Goal: Task Accomplishment & Management: Complete application form

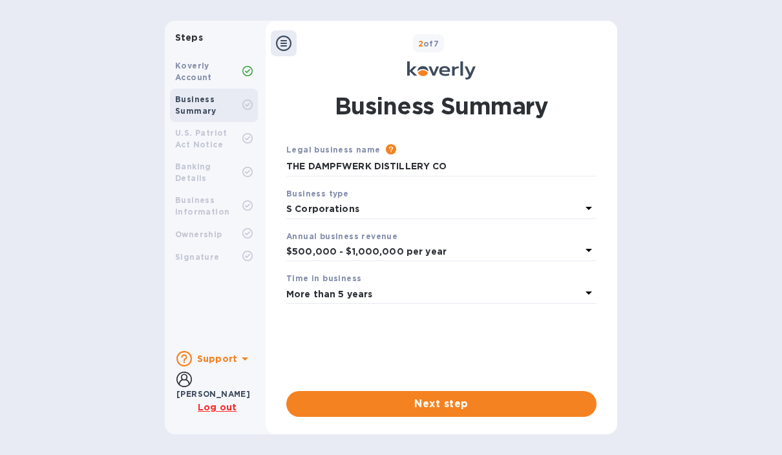
click at [214, 75] on div "Koverly Account" at bounding box center [208, 71] width 67 height 23
click at [207, 143] on div "U.S. Patriot Act Notice" at bounding box center [208, 138] width 67 height 23
click at [458, 406] on span "Next step" at bounding box center [442, 404] width 290 height 16
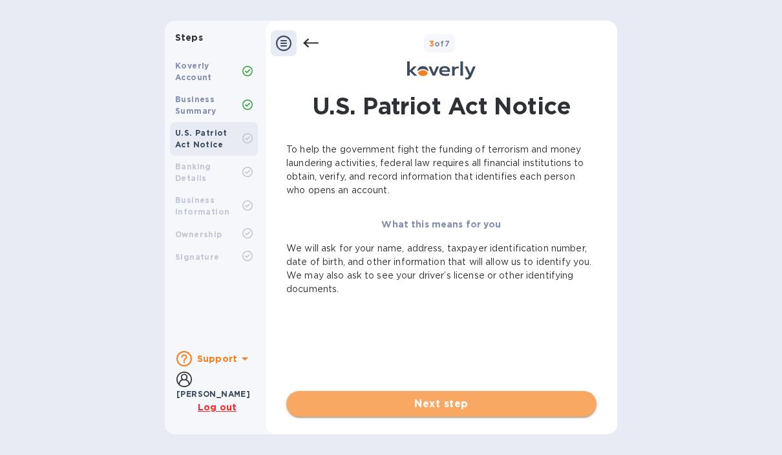
click at [459, 407] on span "Next step" at bounding box center [442, 404] width 290 height 16
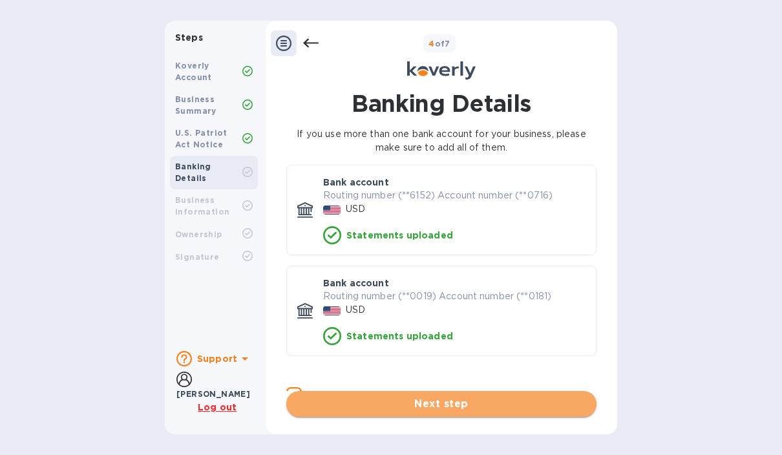
click at [457, 410] on span "Next step" at bounding box center [442, 404] width 290 height 16
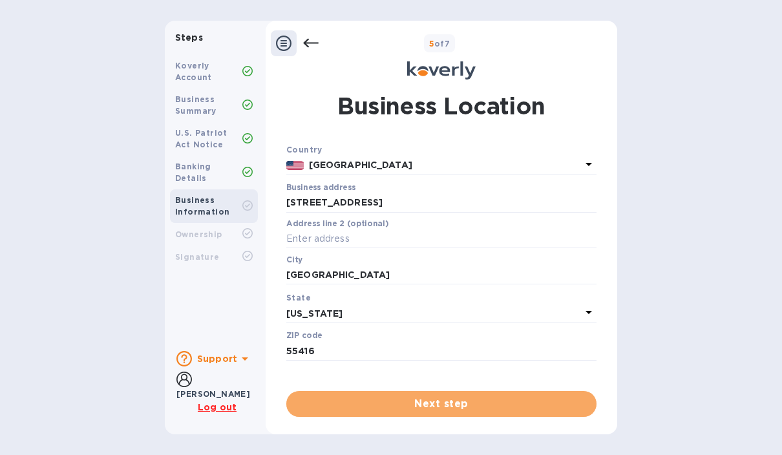
click at [457, 410] on span "Next step" at bounding box center [442, 404] width 290 height 16
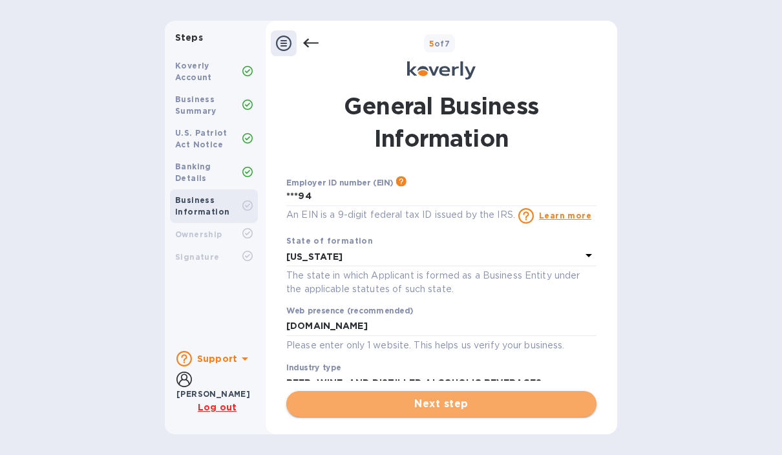
click at [457, 411] on span "Next step" at bounding box center [442, 404] width 290 height 16
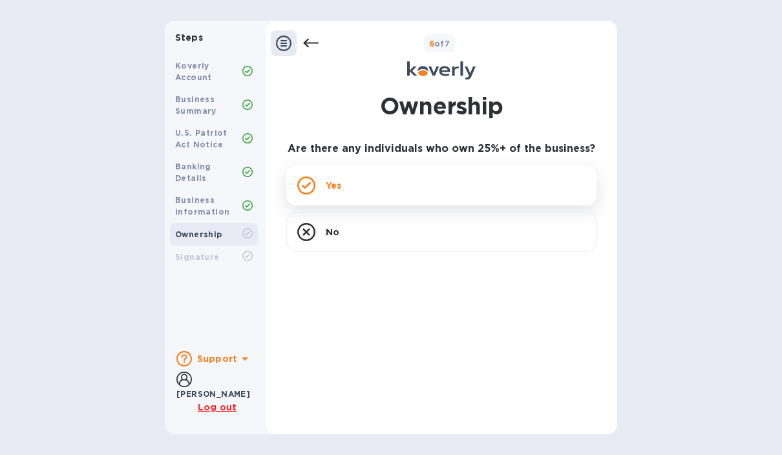
click at [387, 165] on div "Yes" at bounding box center [441, 185] width 310 height 40
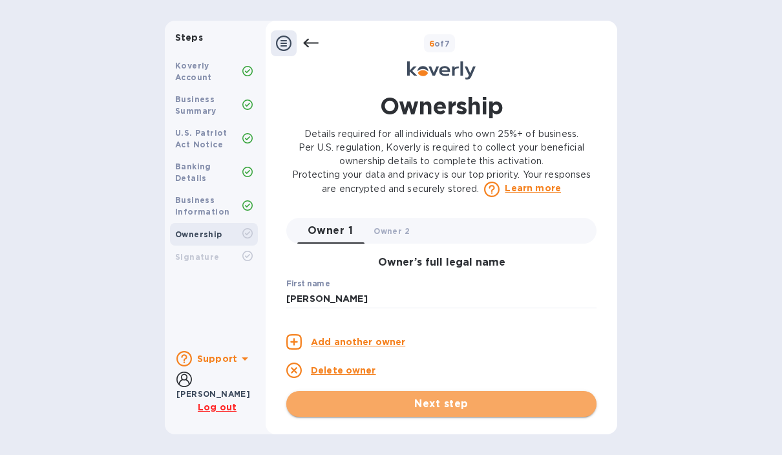
click at [364, 405] on span "Next step" at bounding box center [442, 404] width 290 height 16
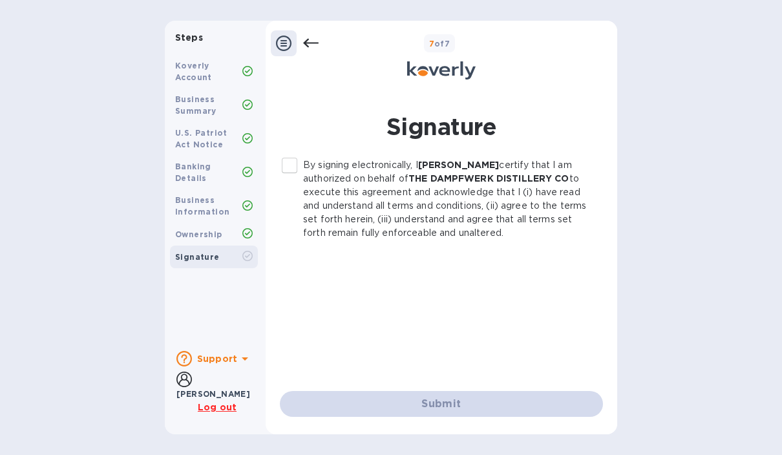
click at [297, 152] on input "By signing electronically, I Mary Loeffelholz certify that I am authorized on b…" at bounding box center [289, 165] width 27 height 27
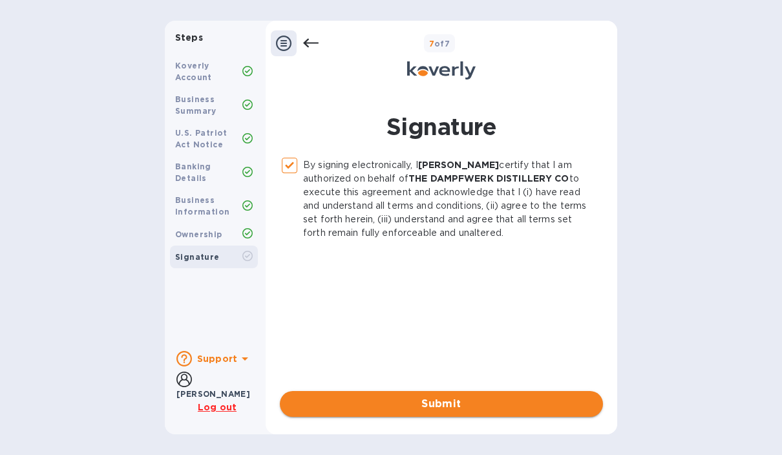
click at [554, 405] on span "Submit" at bounding box center [441, 404] width 303 height 16
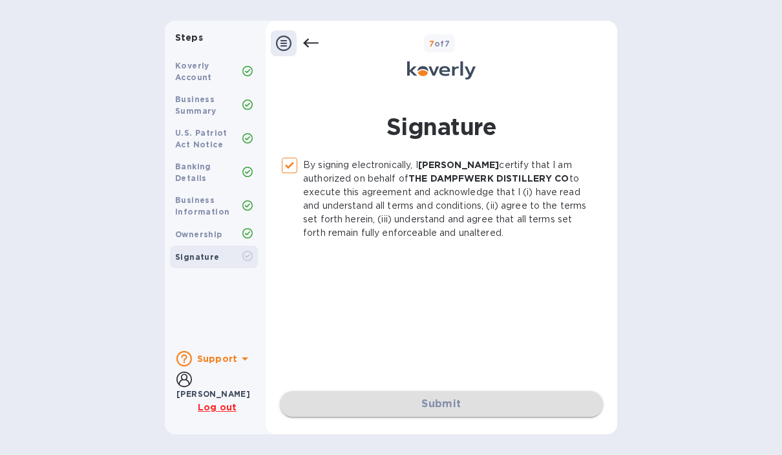
checkbox input "false"
